Goal: Transaction & Acquisition: Purchase product/service

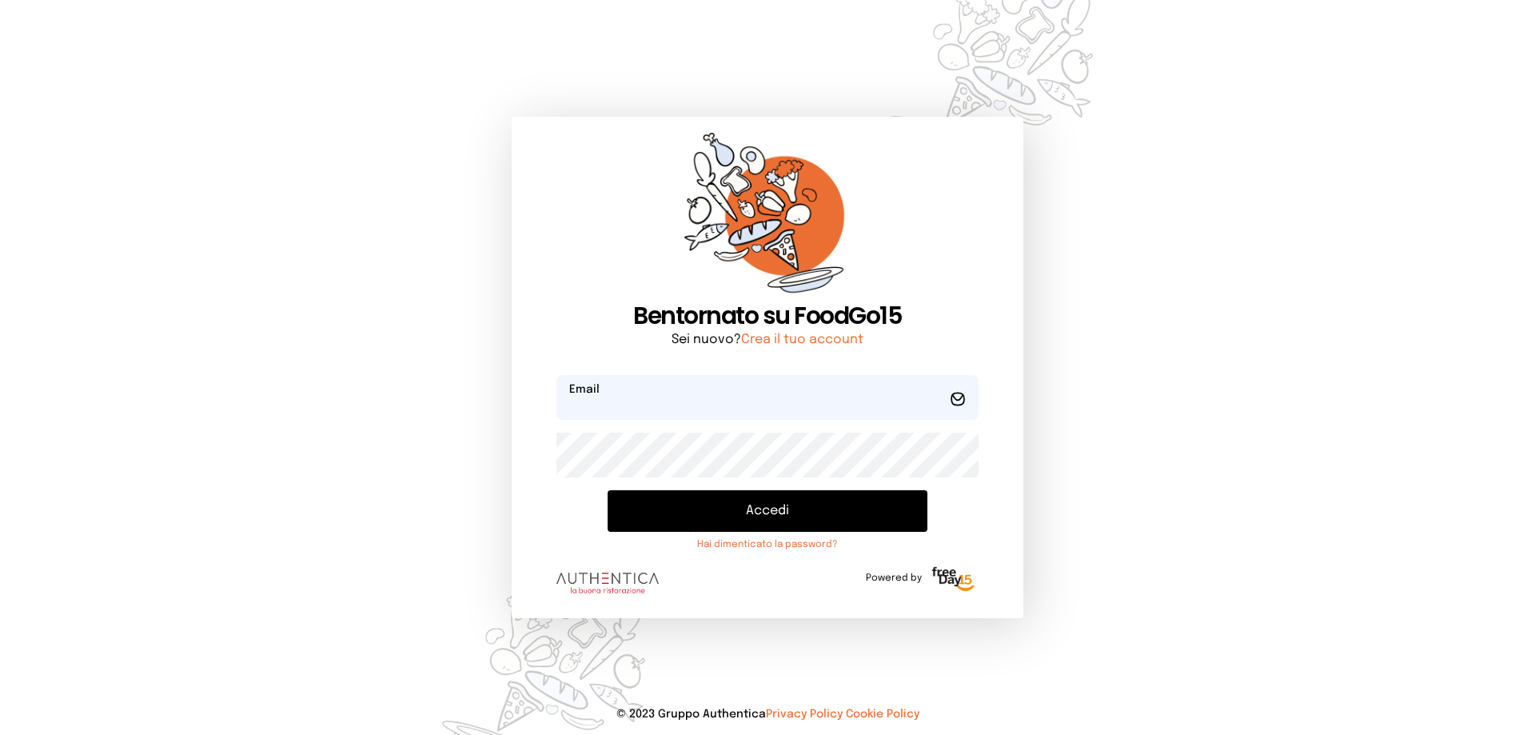
type input "**********"
click at [628, 521] on button "Accedi" at bounding box center [768, 511] width 320 height 42
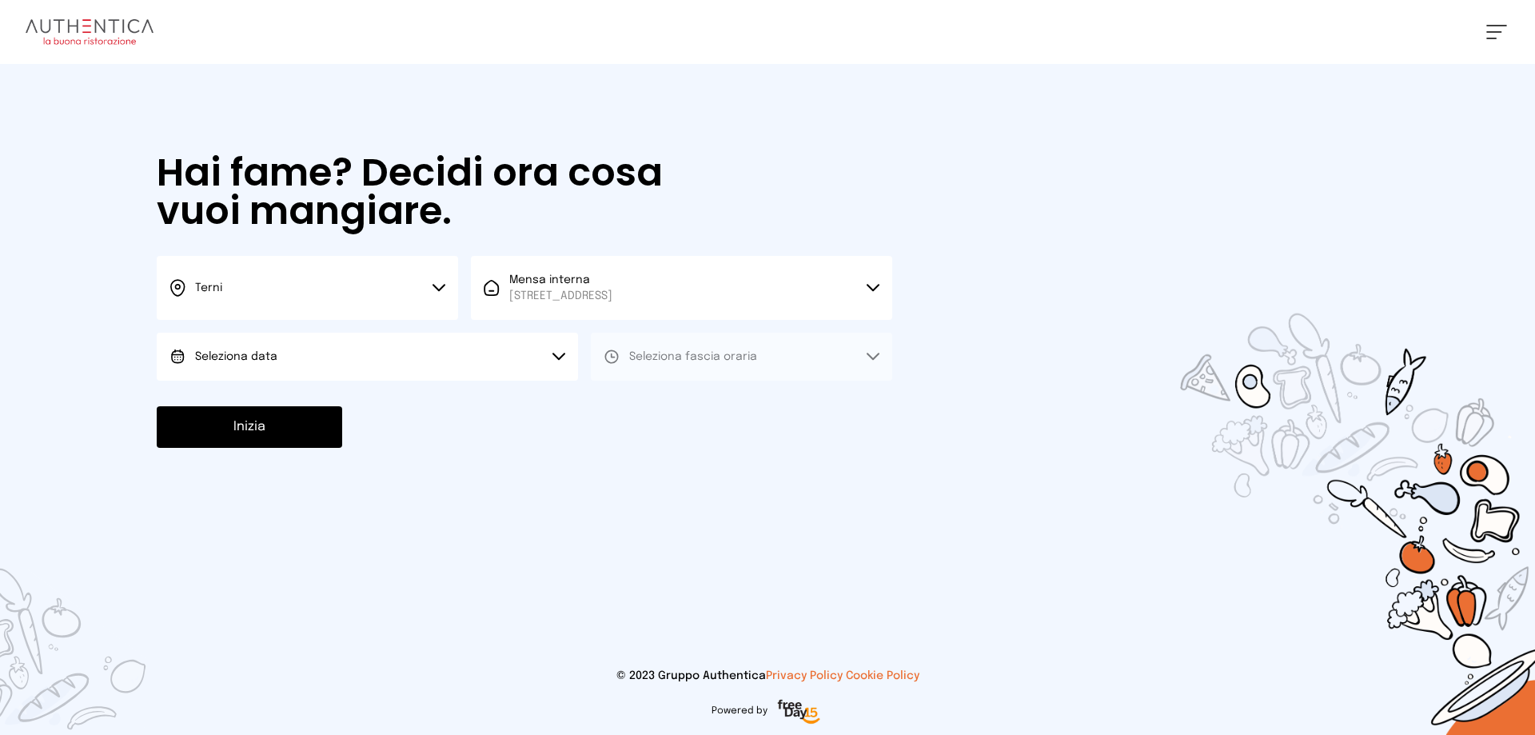
click at [225, 338] on button "Seleziona data" at bounding box center [367, 357] width 421 height 48
drag, startPoint x: 270, startPoint y: 399, endPoint x: 589, endPoint y: 353, distance: 322.2
click at [273, 395] on span "[DATE], [DATE]" at bounding box center [234, 401] width 78 height 16
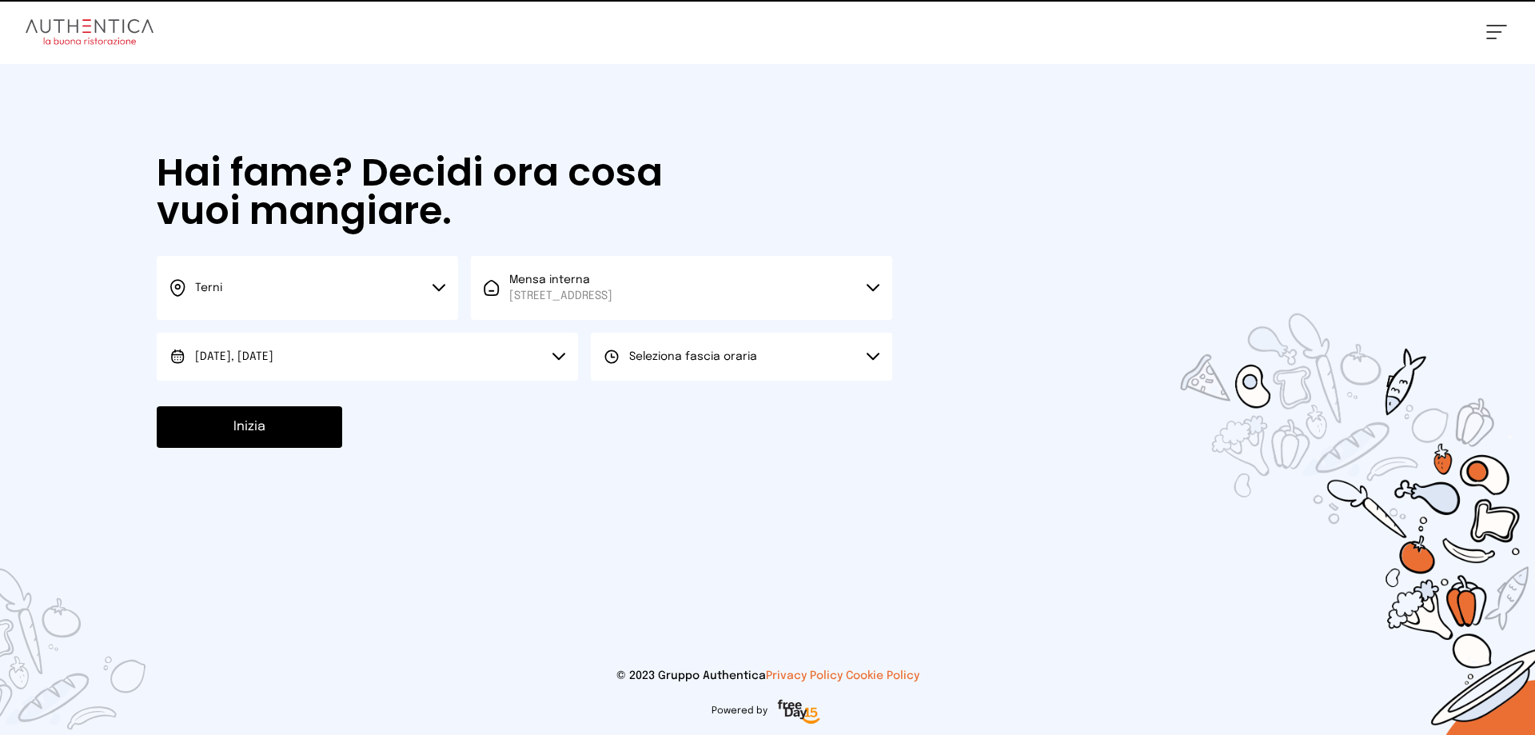
click at [655, 356] on span "Seleziona fascia oraria" at bounding box center [693, 356] width 128 height 11
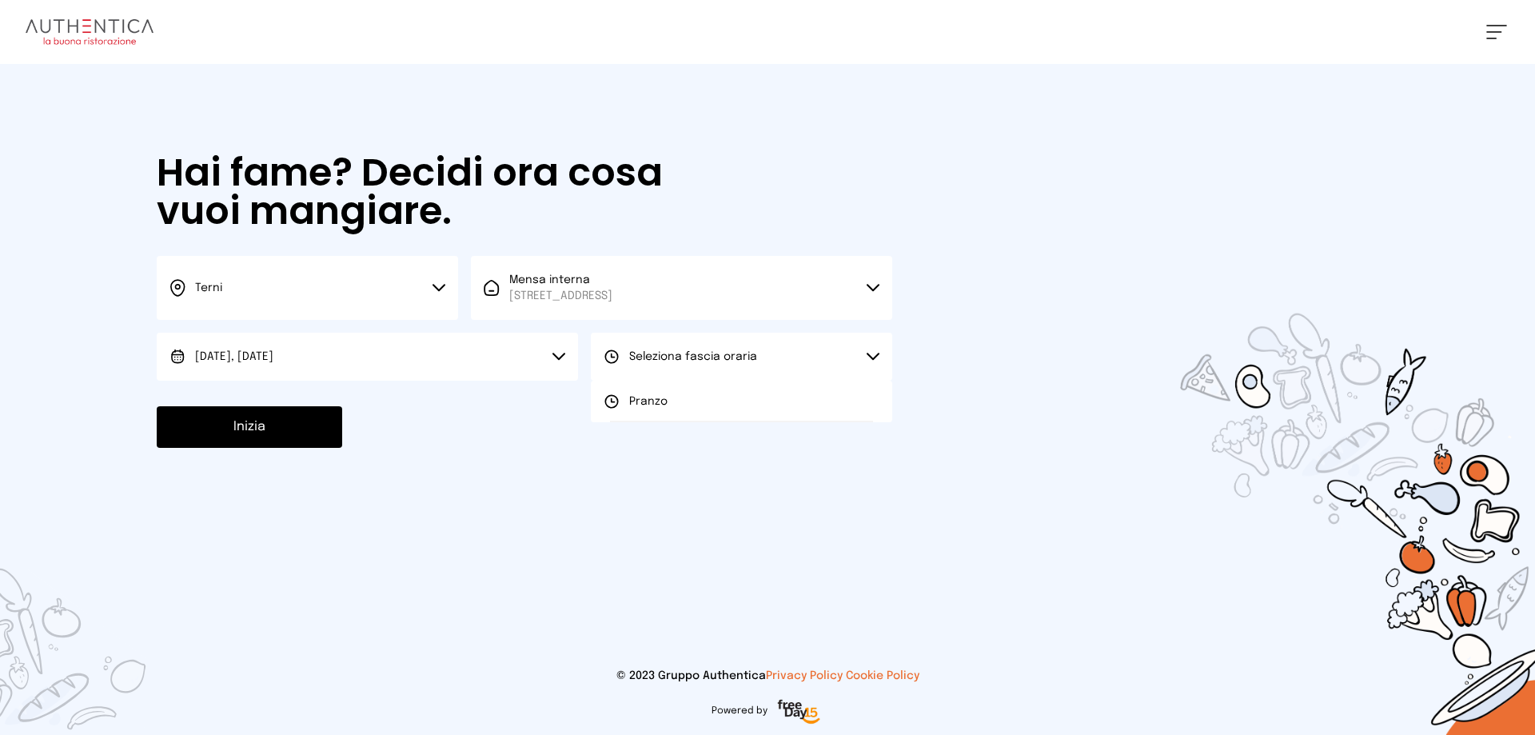
drag, startPoint x: 669, startPoint y: 399, endPoint x: 529, endPoint y: 389, distance: 140.3
click at [639, 397] on li "Pranzo" at bounding box center [741, 402] width 301 height 42
click at [339, 423] on button "Inizia" at bounding box center [249, 427] width 185 height 42
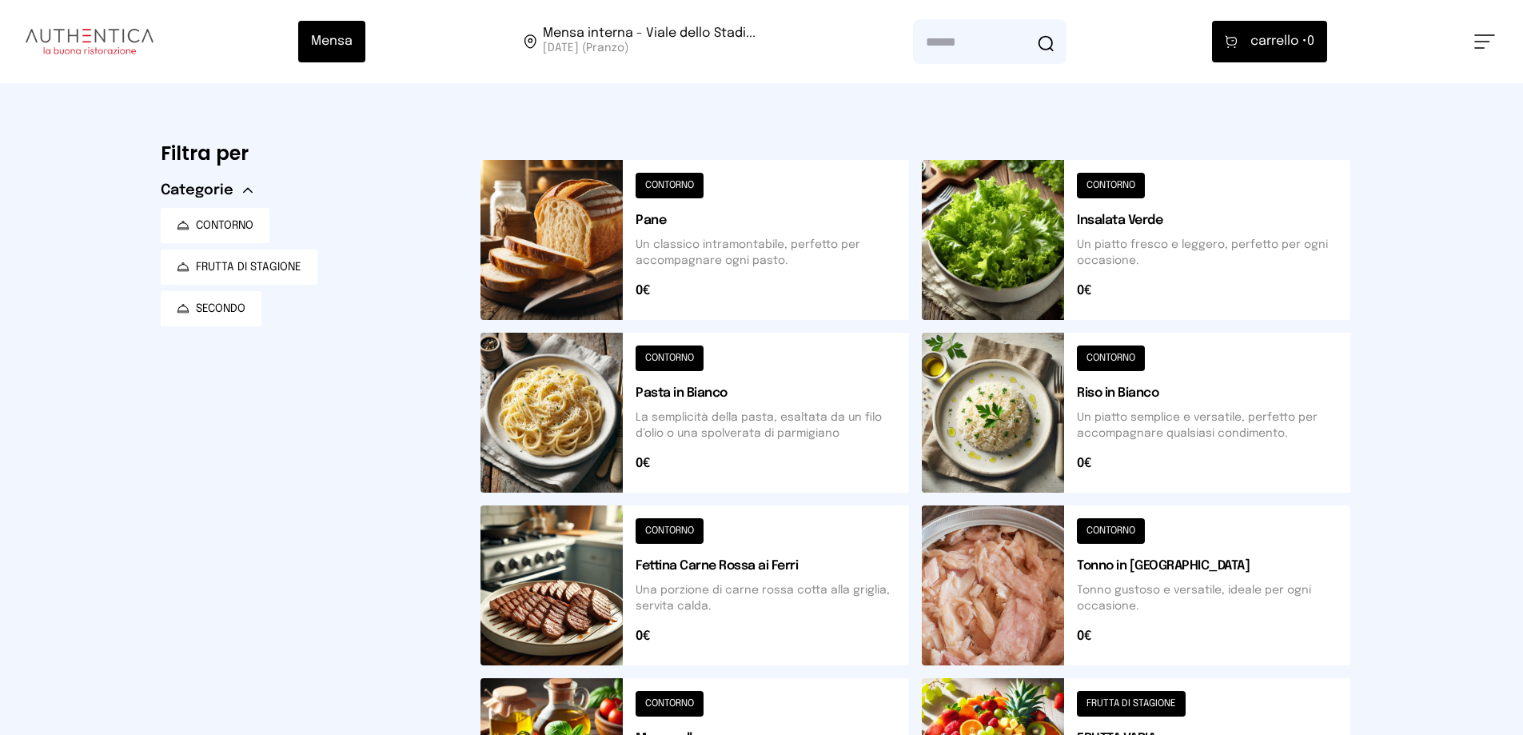
scroll to position [557, 0]
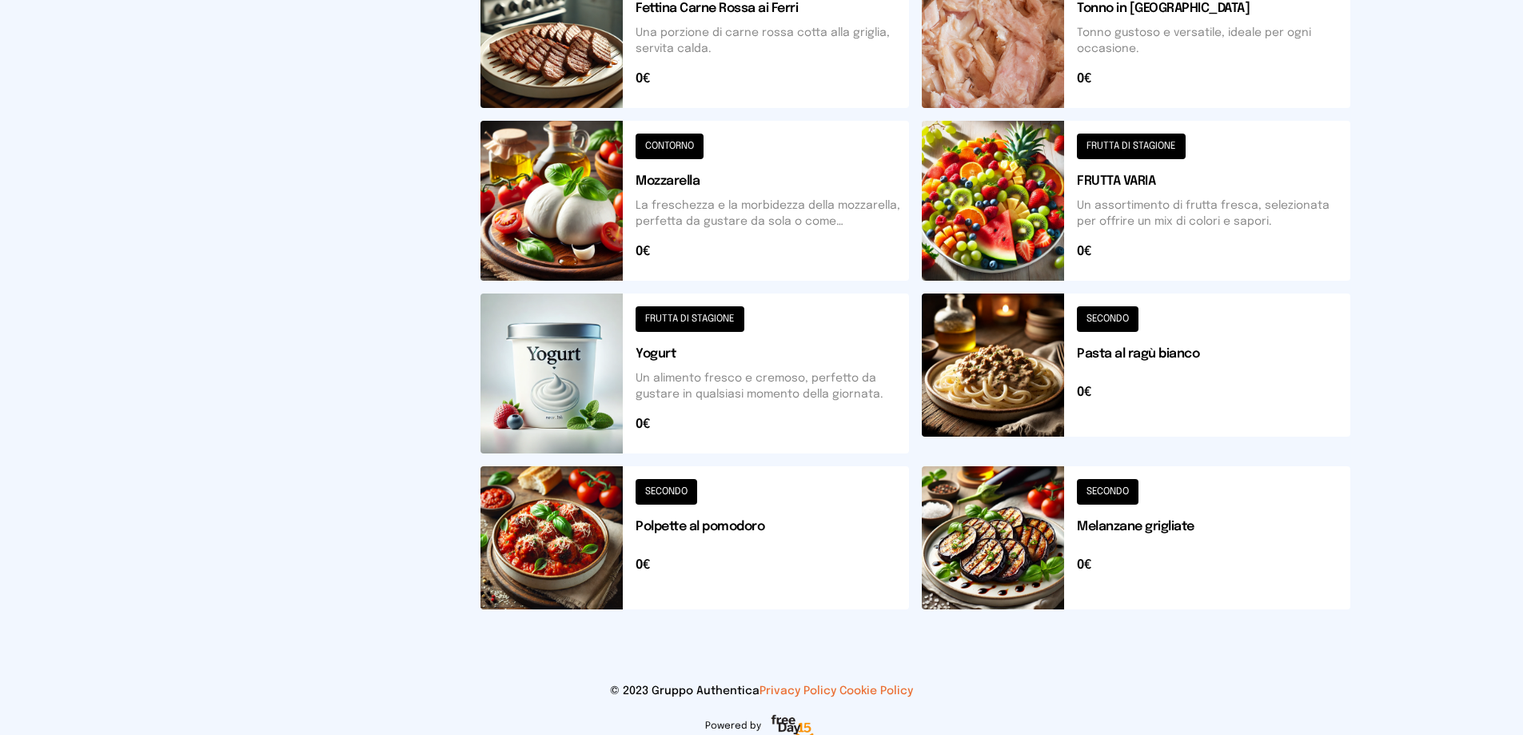
click at [607, 510] on button at bounding box center [695, 537] width 429 height 143
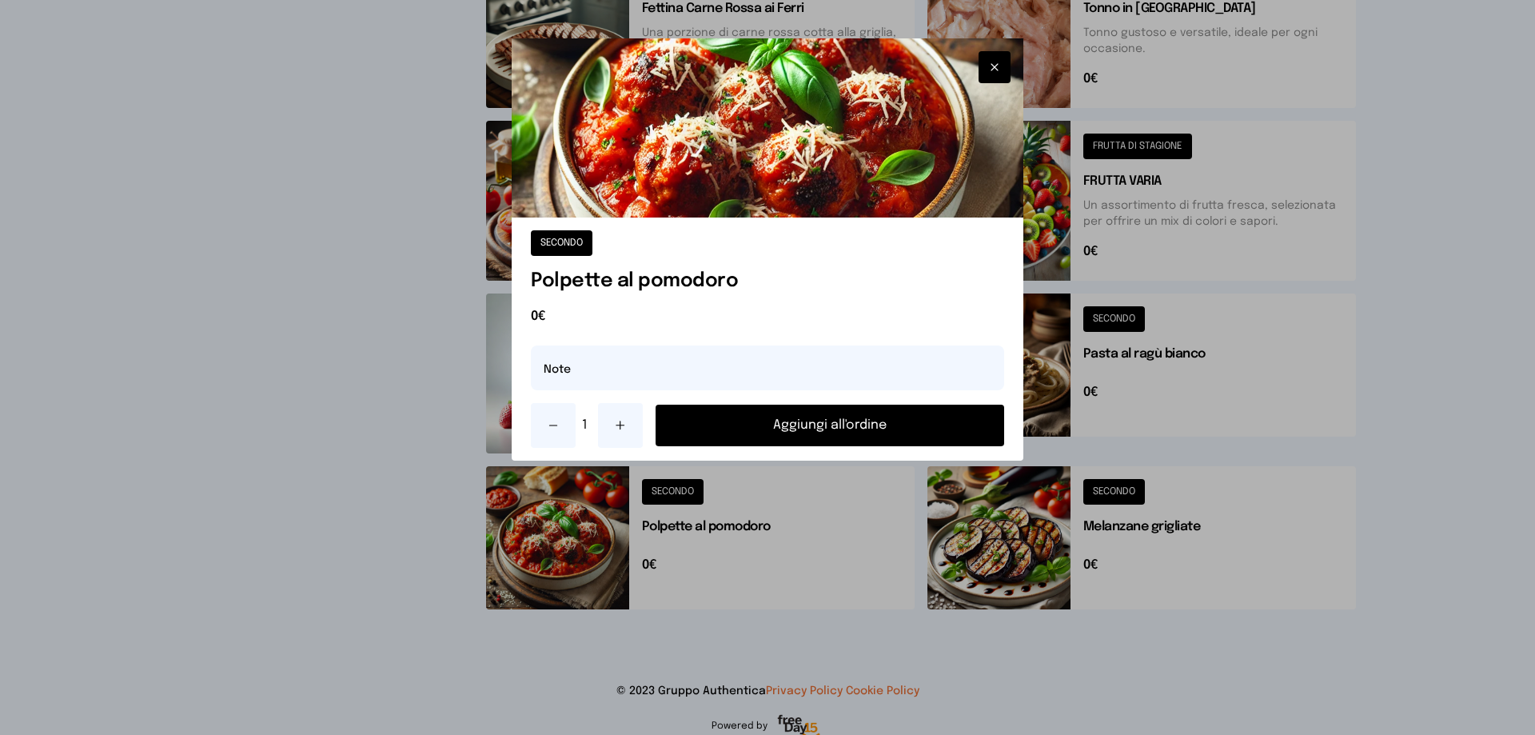
click at [732, 416] on button "Aggiungi all'ordine" at bounding box center [830, 426] width 349 height 42
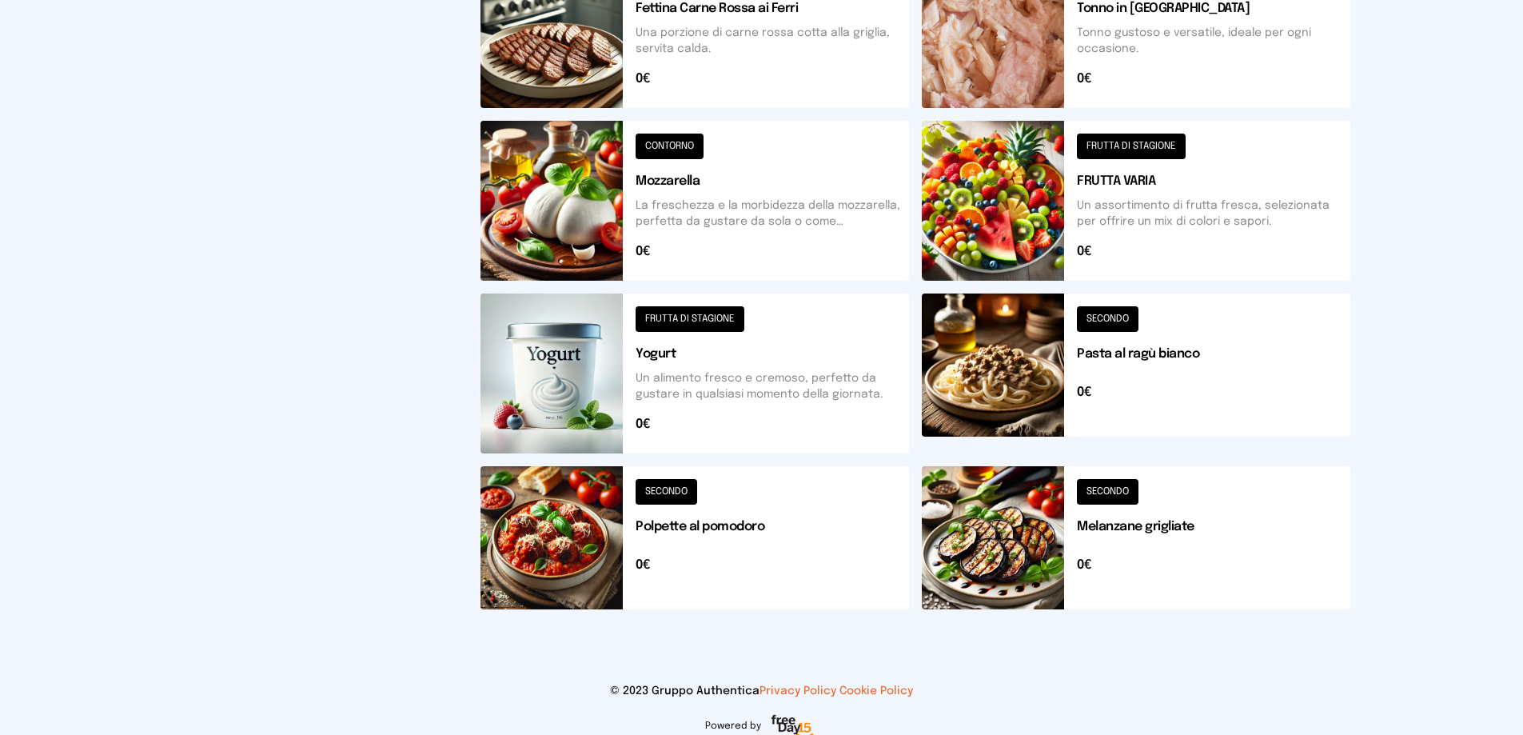
click at [687, 402] on button at bounding box center [695, 373] width 429 height 160
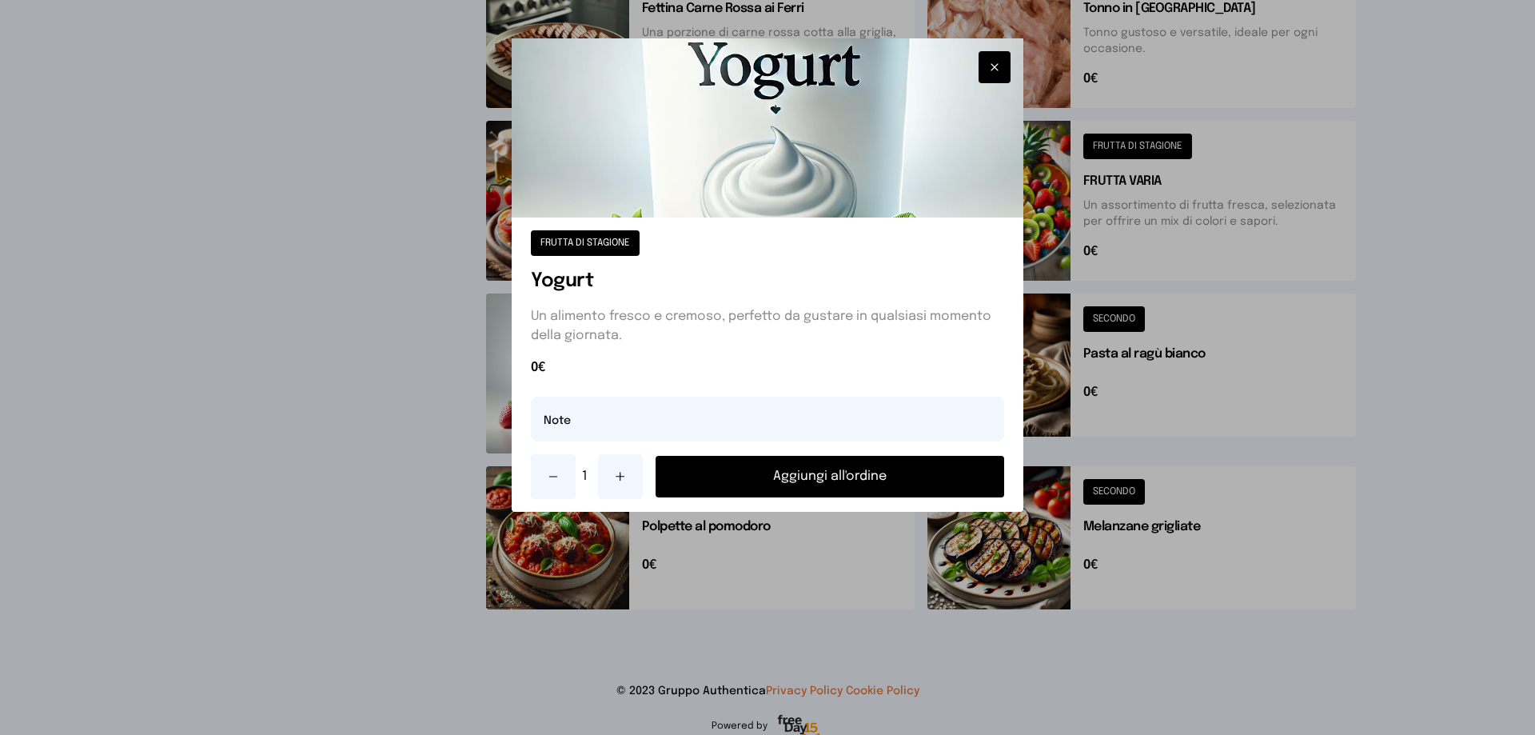
click at [832, 477] on button "Aggiungi all'ordine" at bounding box center [830, 477] width 349 height 42
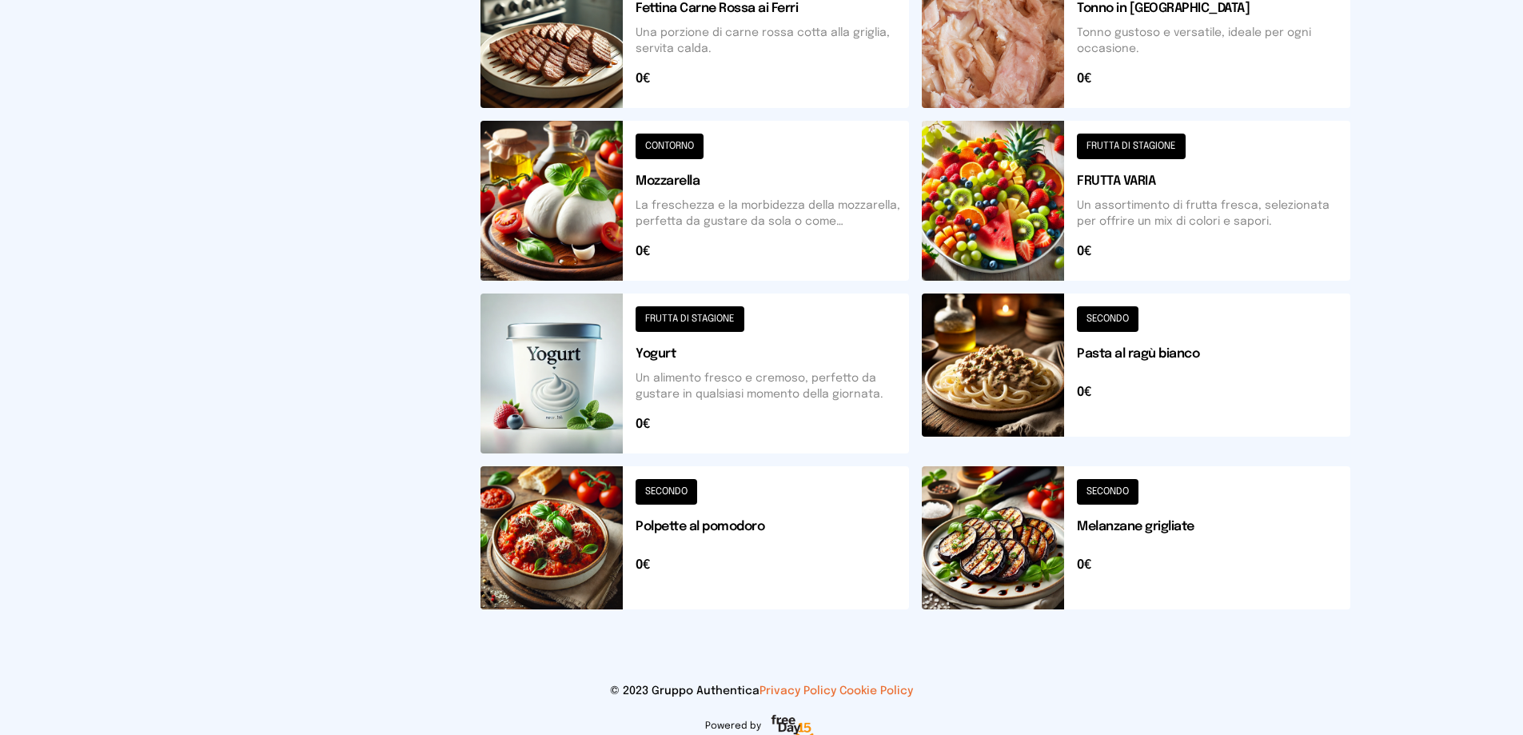
click at [999, 187] on button at bounding box center [1136, 201] width 429 height 160
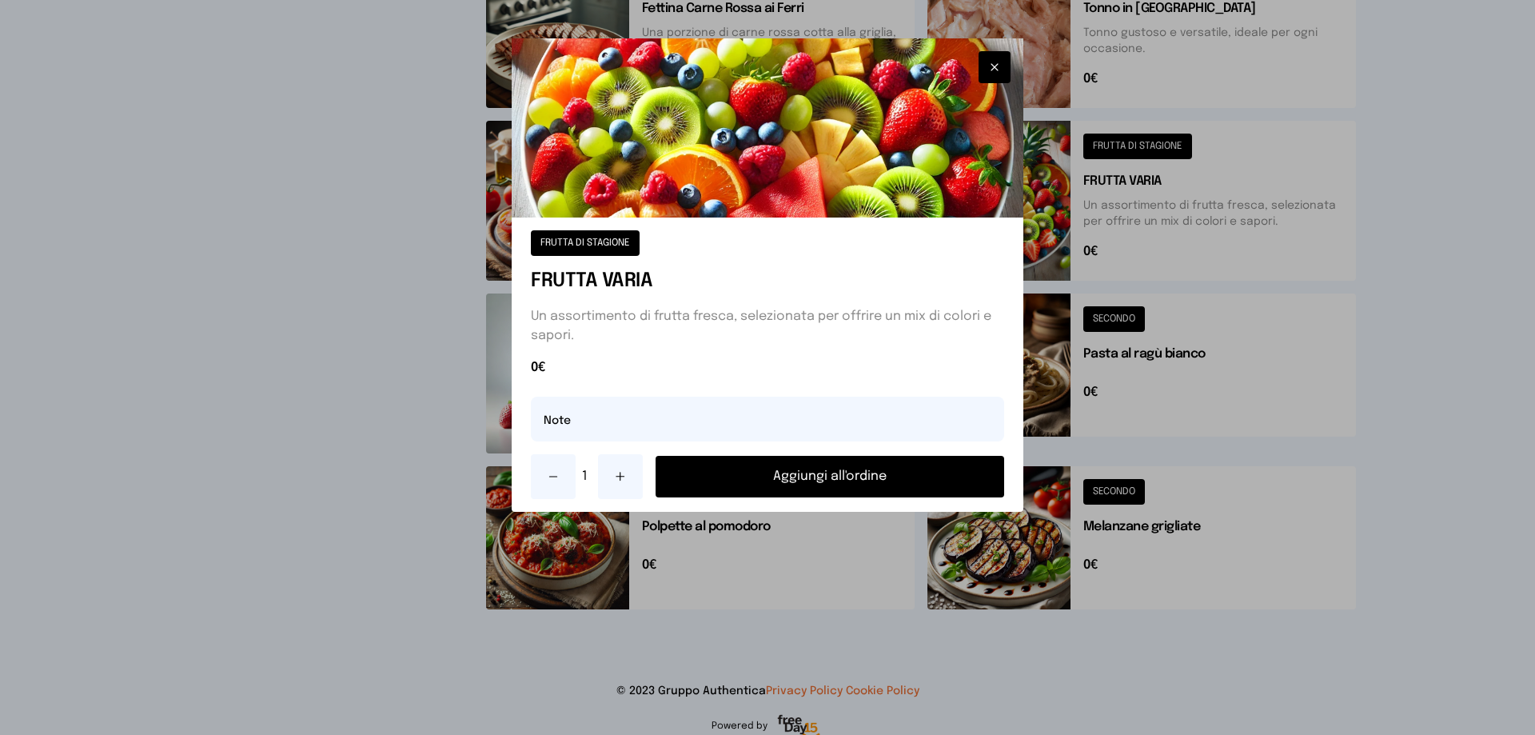
click at [879, 466] on button "Aggiungi all'ordine" at bounding box center [830, 477] width 349 height 42
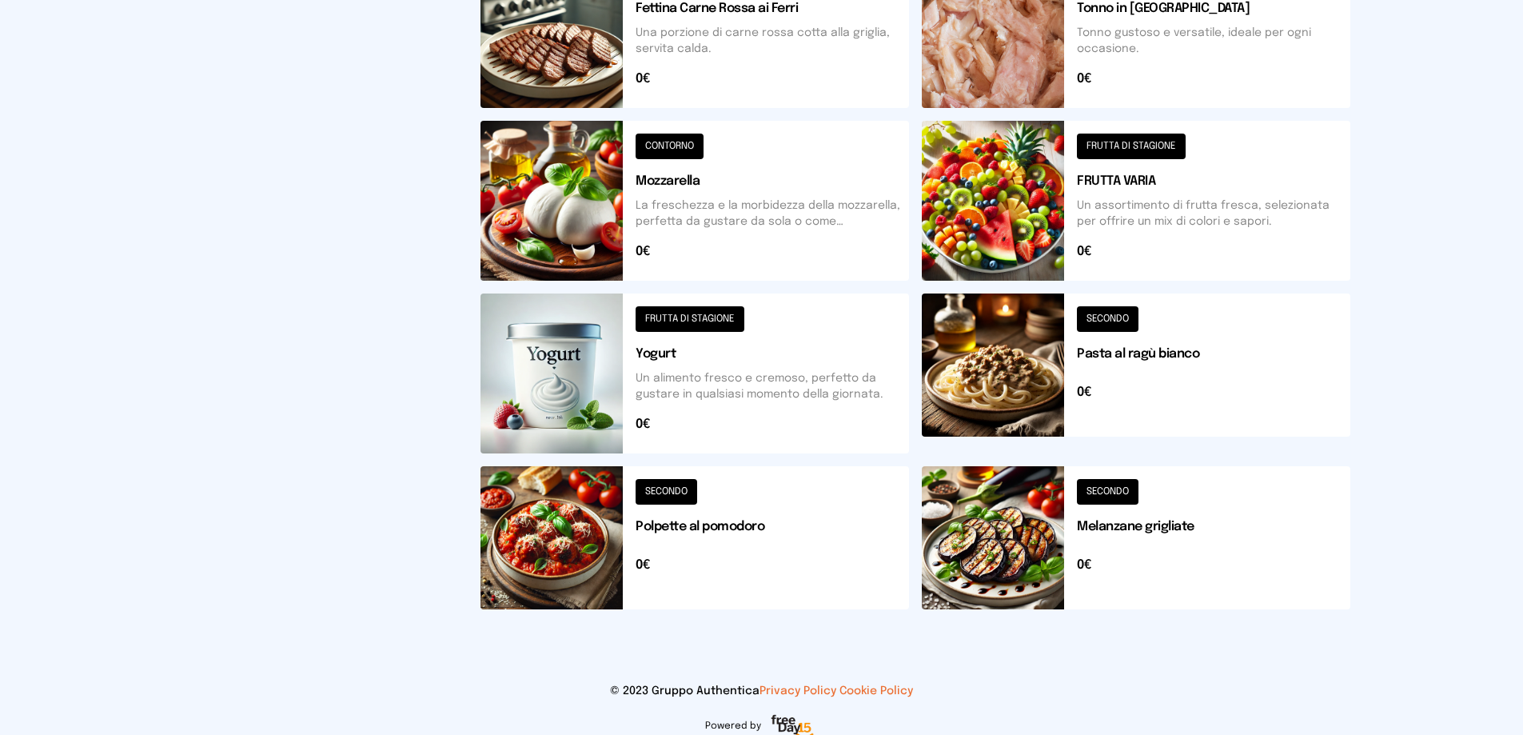
click at [1018, 564] on button at bounding box center [1136, 537] width 429 height 143
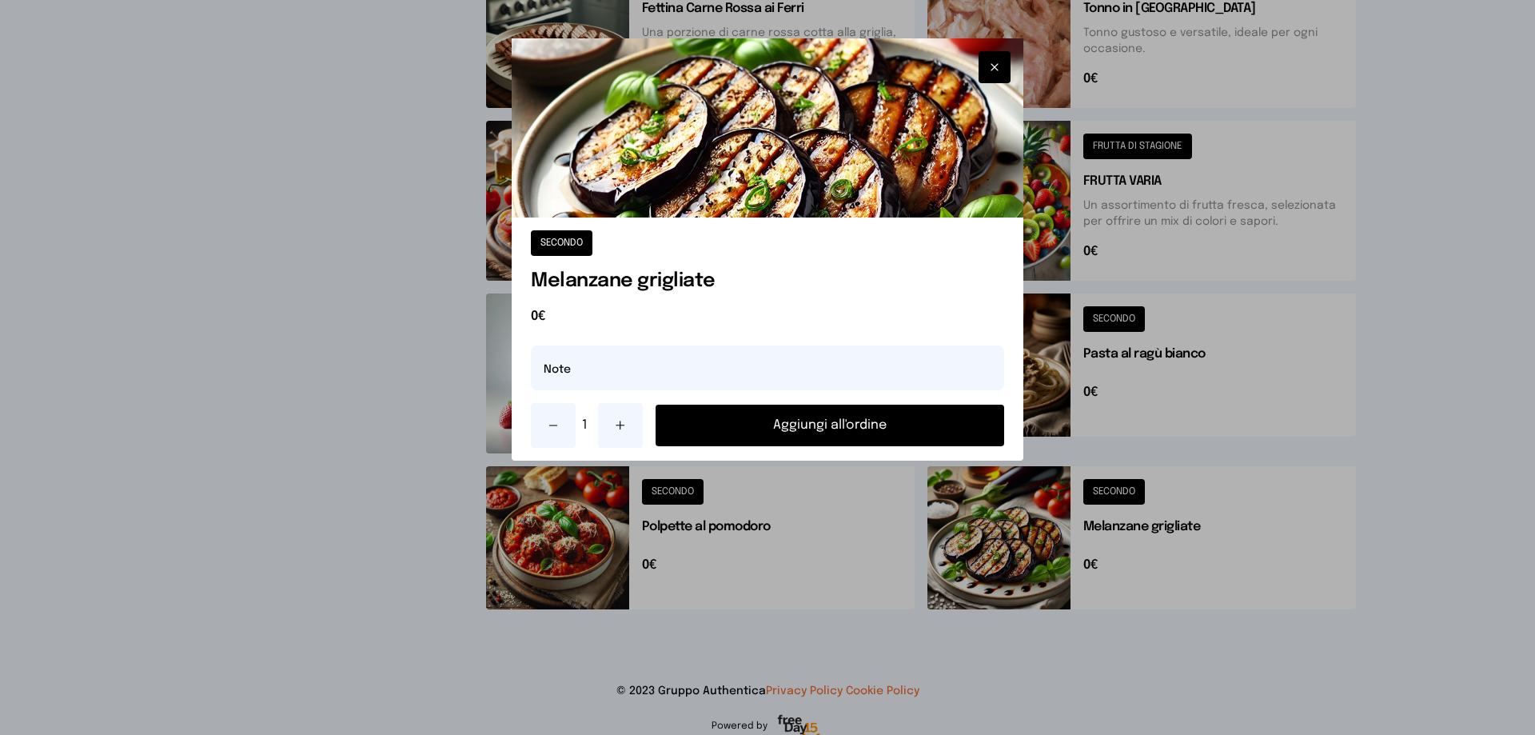
click at [907, 422] on button "Aggiungi all'ordine" at bounding box center [830, 426] width 349 height 42
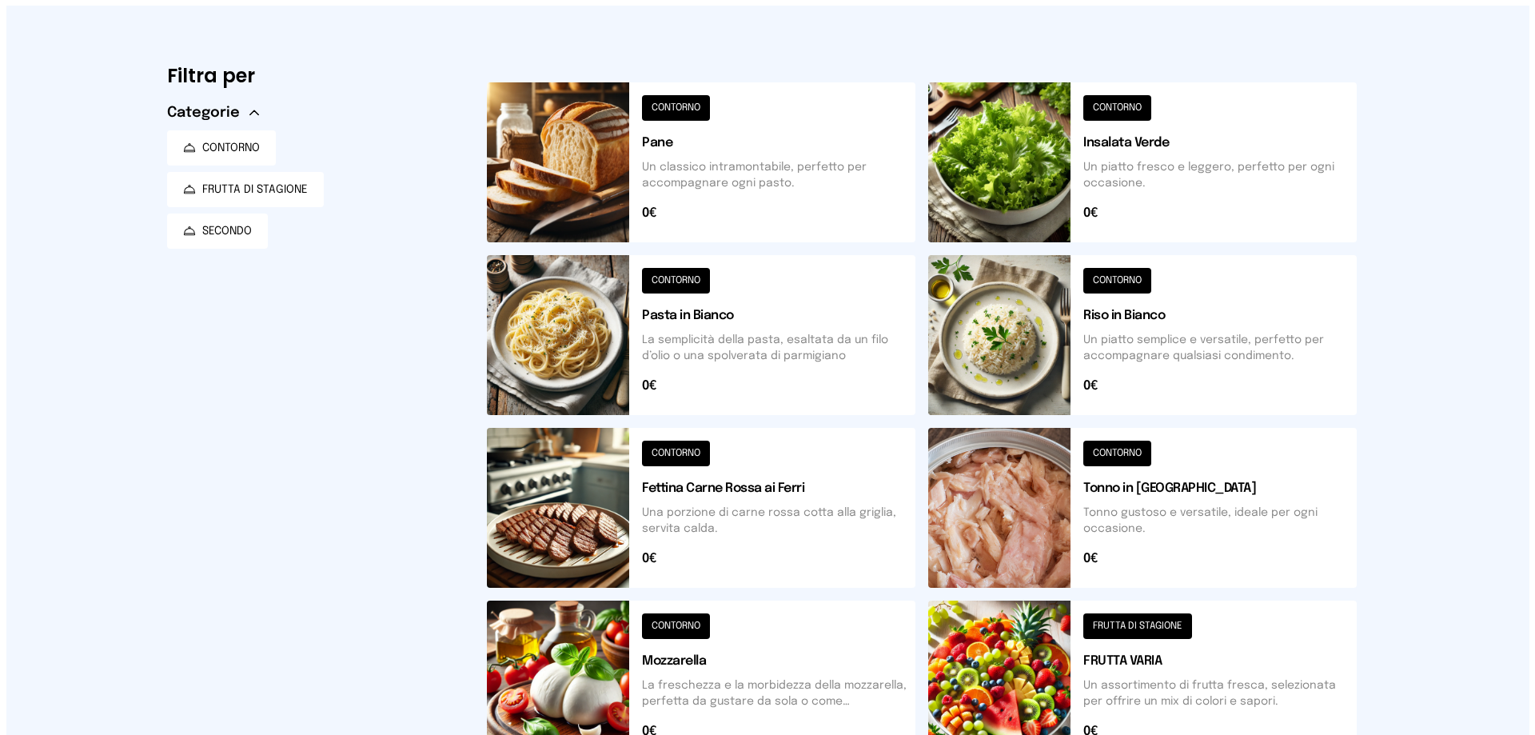
scroll to position [0, 0]
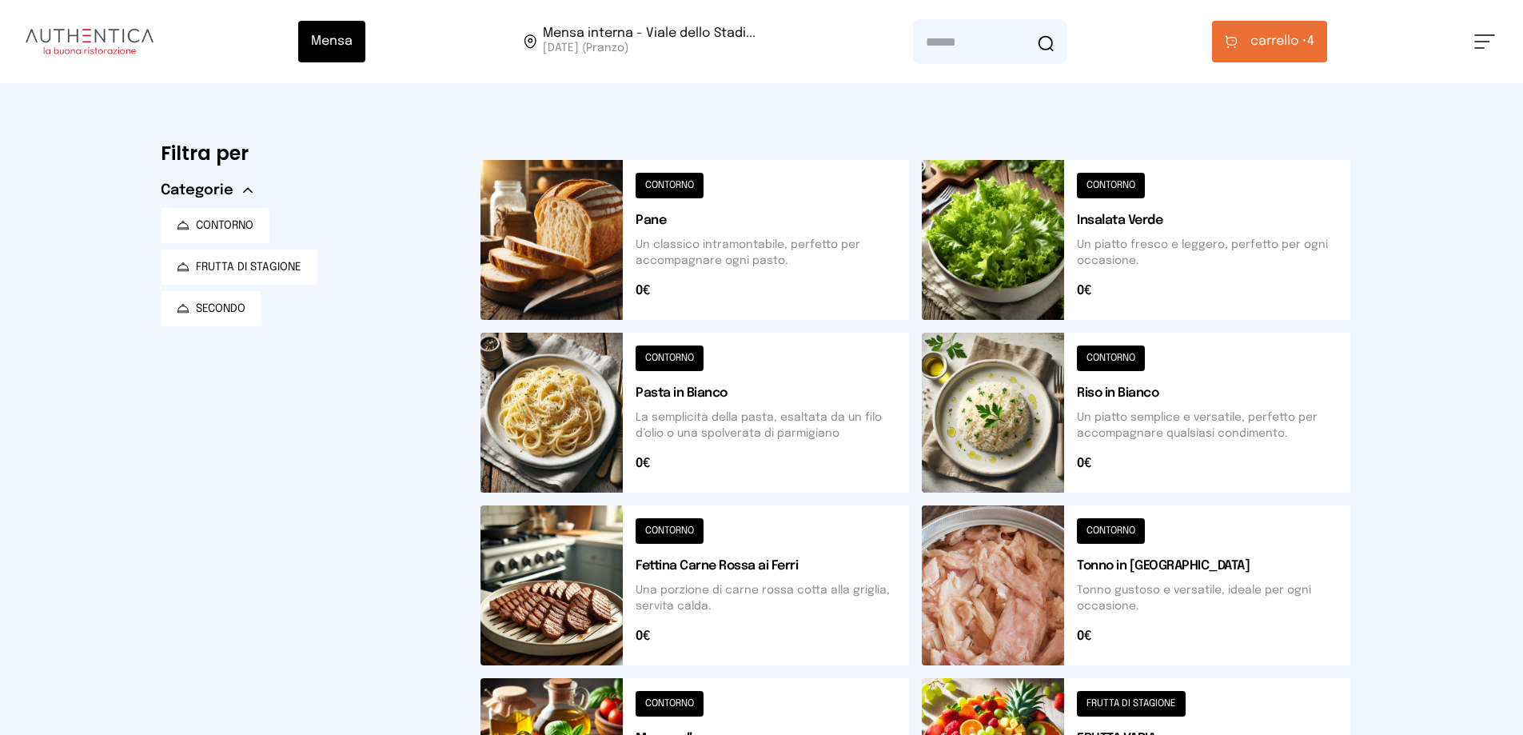
click at [1266, 38] on span "carrello •" at bounding box center [1278, 41] width 57 height 19
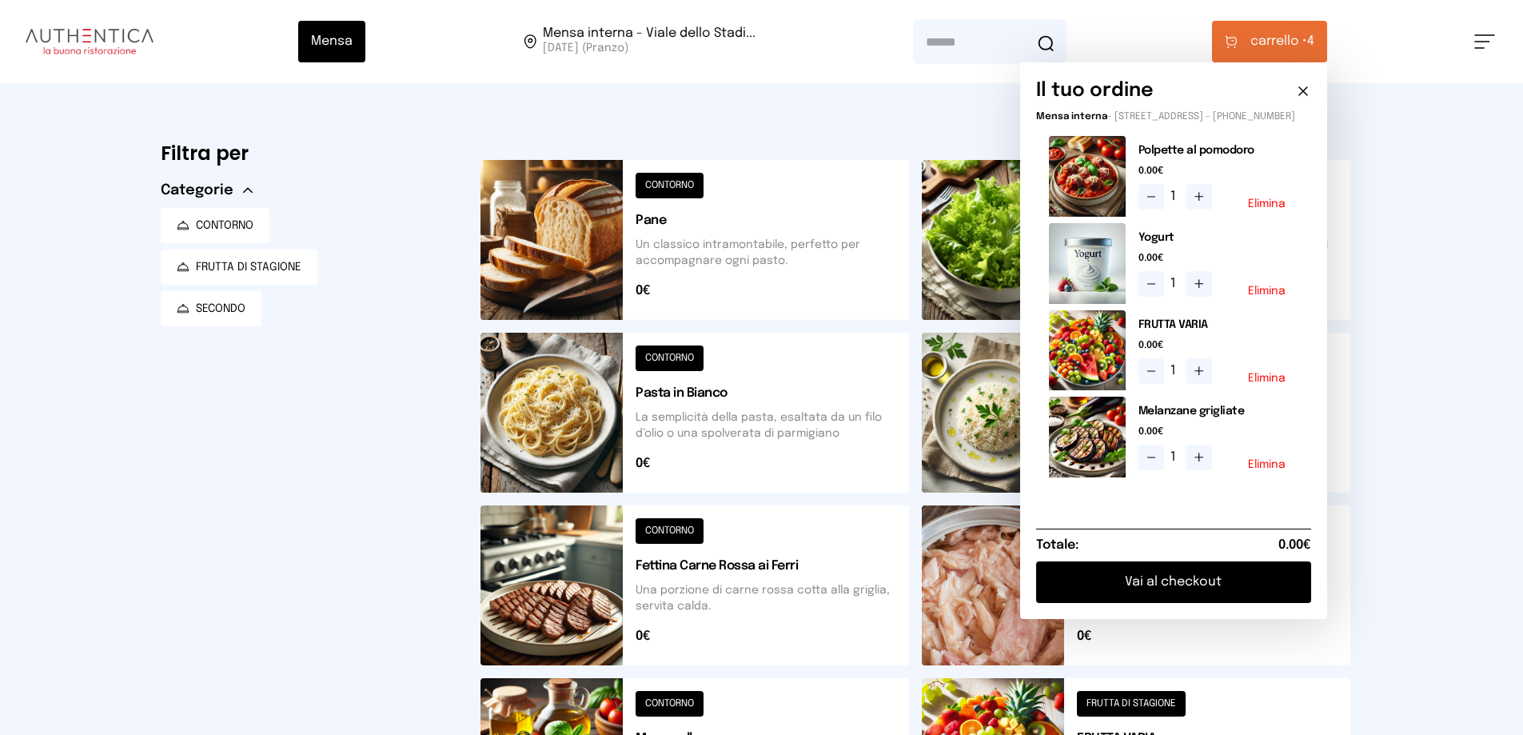
click at [1206, 592] on button "Vai al checkout" at bounding box center [1173, 582] width 275 height 42
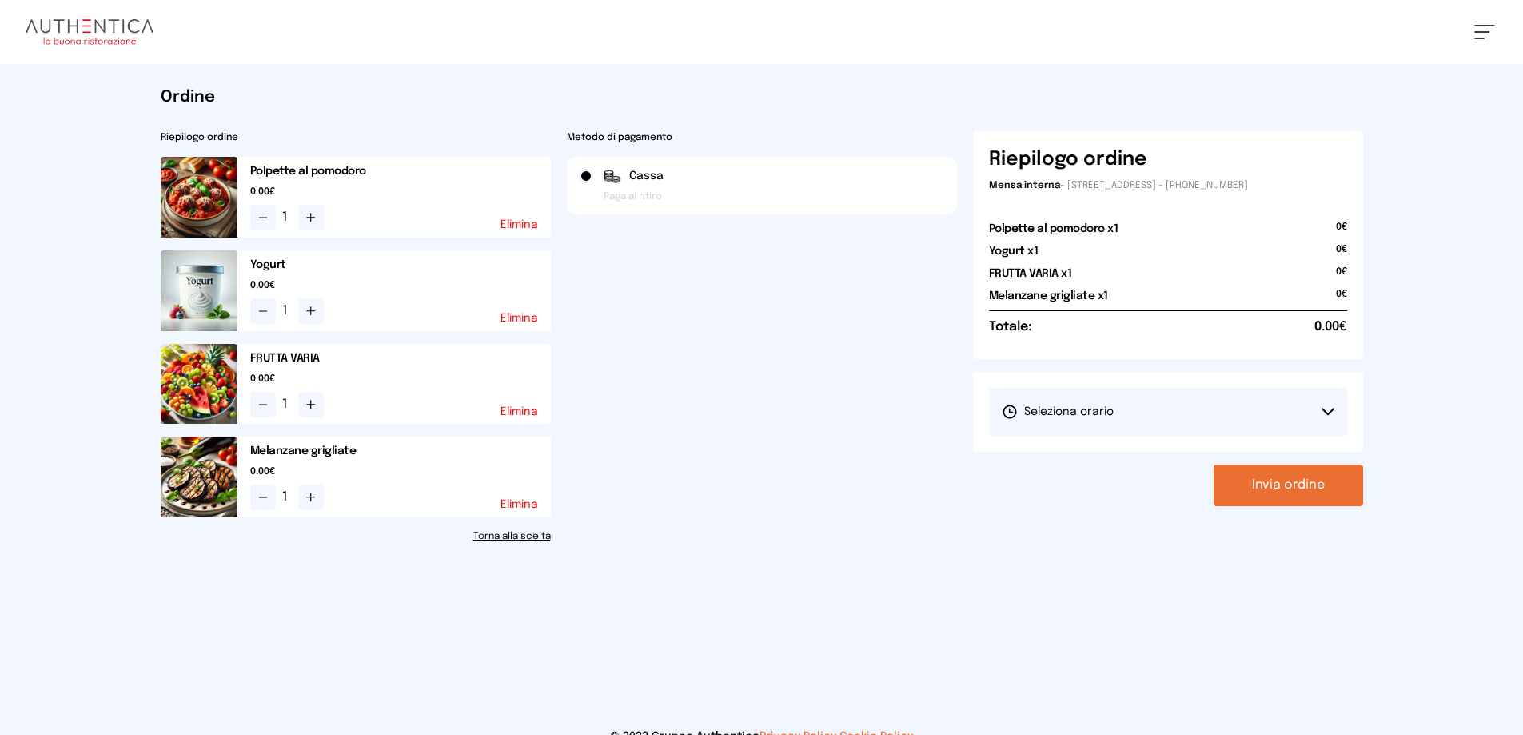
click at [1071, 417] on span "Seleziona orario" at bounding box center [1058, 412] width 112 height 16
click at [1055, 461] on span "1° Turno (13:00 - 15:00)" at bounding box center [1062, 457] width 121 height 16
click at [1262, 492] on button "Invia ordine" at bounding box center [1289, 486] width 150 height 42
